Goal: Task Accomplishment & Management: Manage account settings

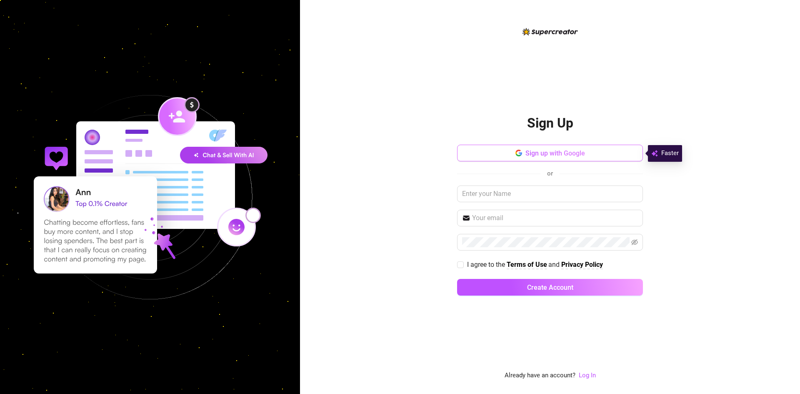
click at [519, 152] on icon "button" at bounding box center [520, 153] width 3 height 3
click at [501, 157] on button "Sign up with Google" at bounding box center [550, 153] width 186 height 17
click at [485, 145] on button "Sign up with Google" at bounding box center [550, 153] width 186 height 17
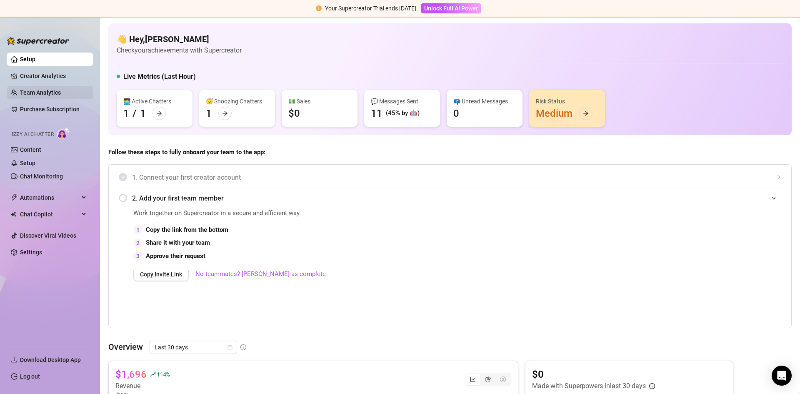
click at [35, 91] on link "Team Analytics" at bounding box center [40, 92] width 41 height 7
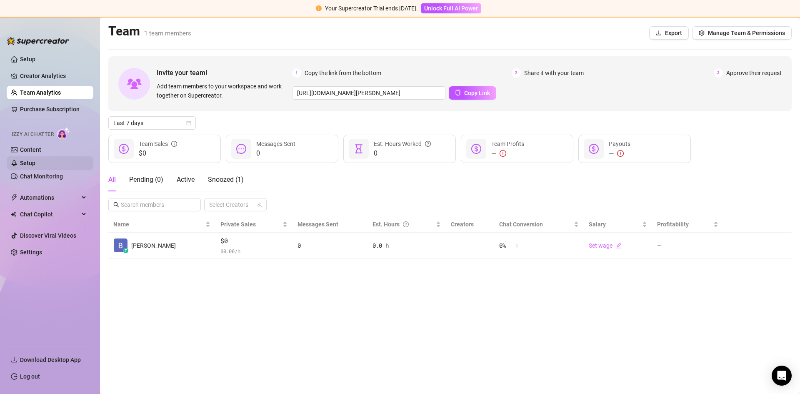
click at [28, 163] on link "Setup" at bounding box center [27, 163] width 15 height 7
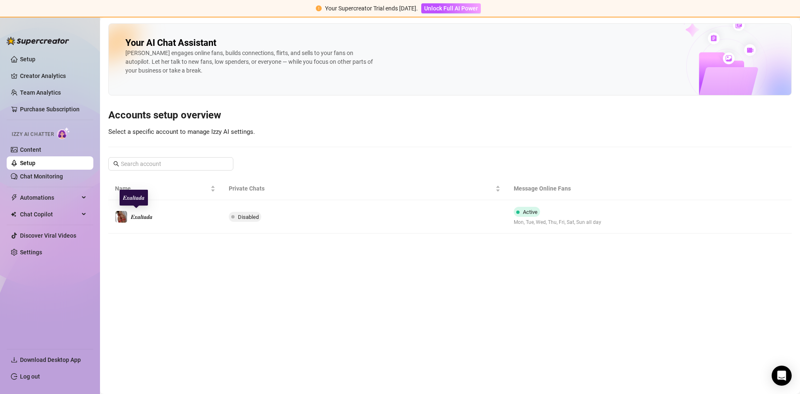
click at [152, 214] on span "𝑬𝒙𝒂𝒍𝒕𝒂𝒅𝒂" at bounding box center [142, 216] width 22 height 7
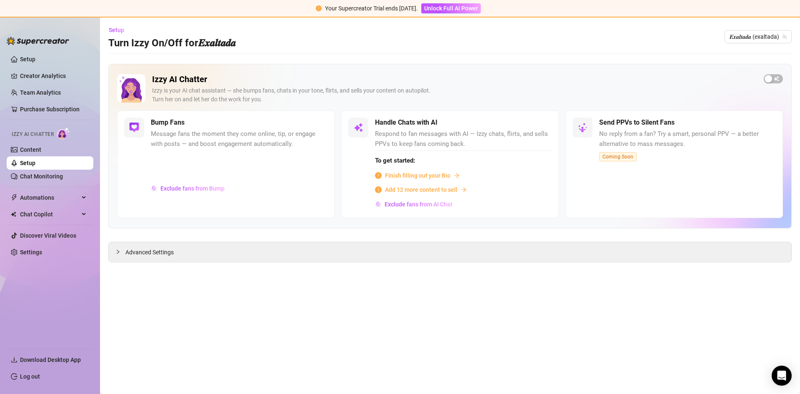
click at [782, 75] on div "Izzy AI Chatter [PERSON_NAME] is your AI chat assistant — she bumps fans, chats…" at bounding box center [450, 92] width 666 height 36
click at [780, 76] on span "button" at bounding box center [772, 78] width 19 height 9
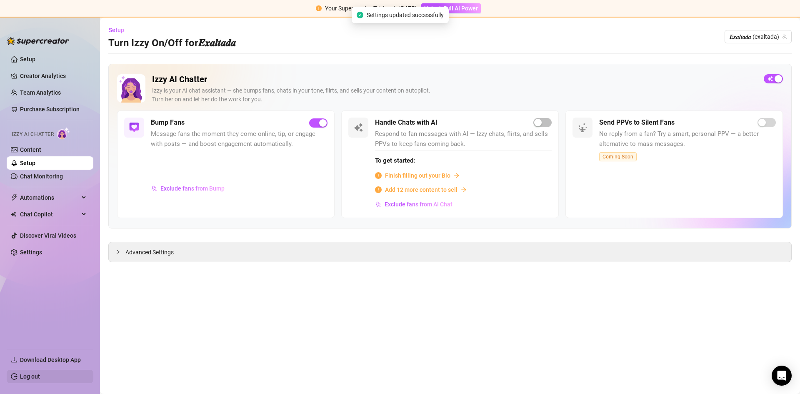
click at [27, 377] on link "Log out" at bounding box center [30, 376] width 20 height 7
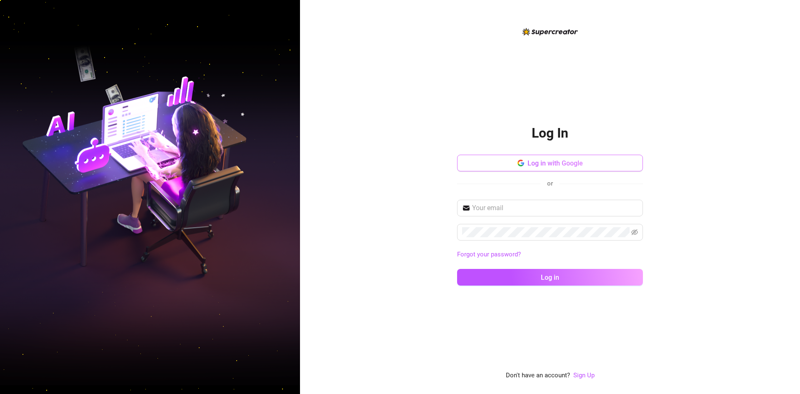
click at [497, 167] on button "Log in with Google" at bounding box center [550, 163] width 186 height 17
